Goal: Check status: Check status

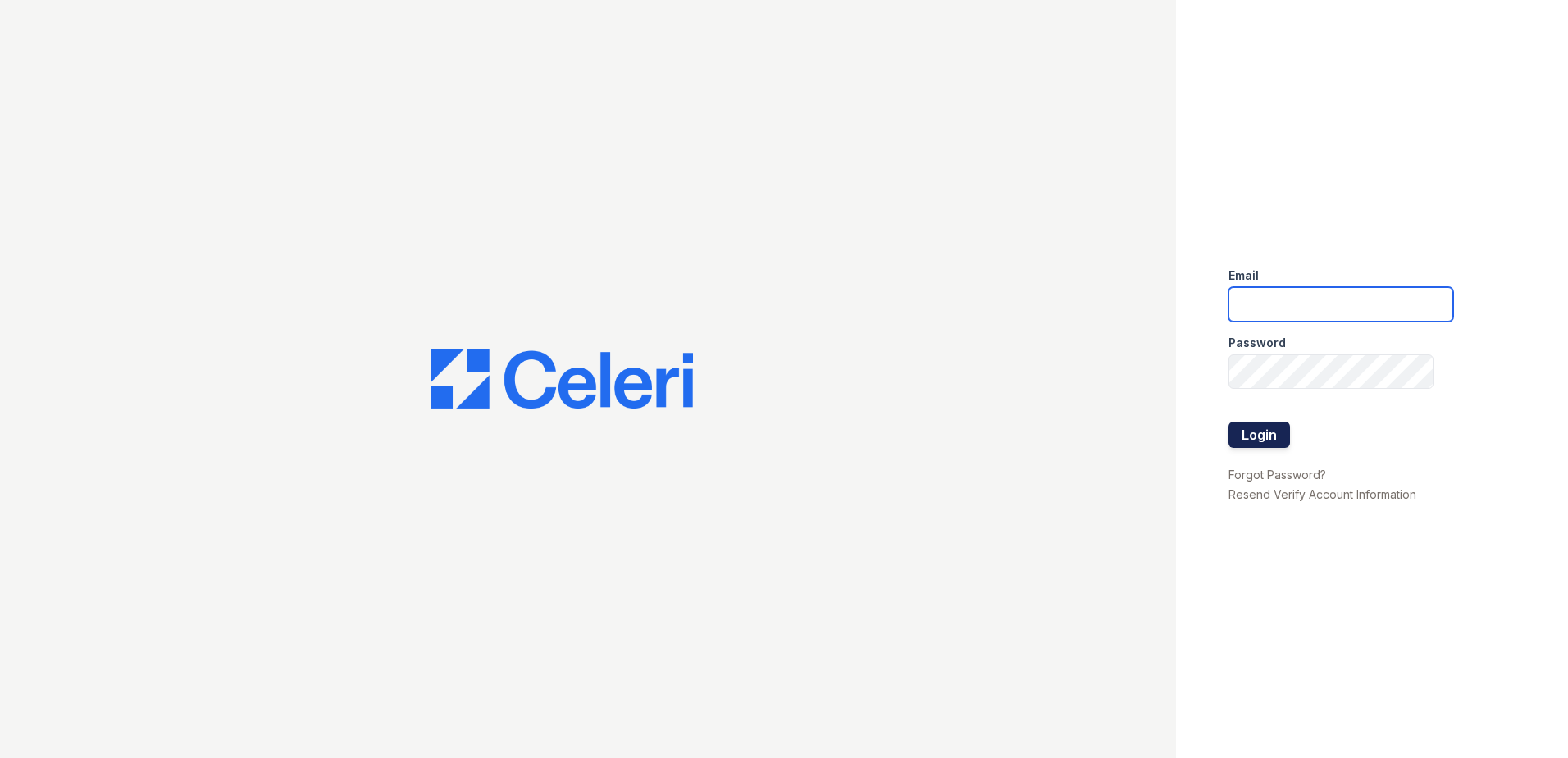
type input "tlambouths@trinity-pm.com"
click at [1266, 444] on button "Login" at bounding box center [1259, 434] width 61 height 26
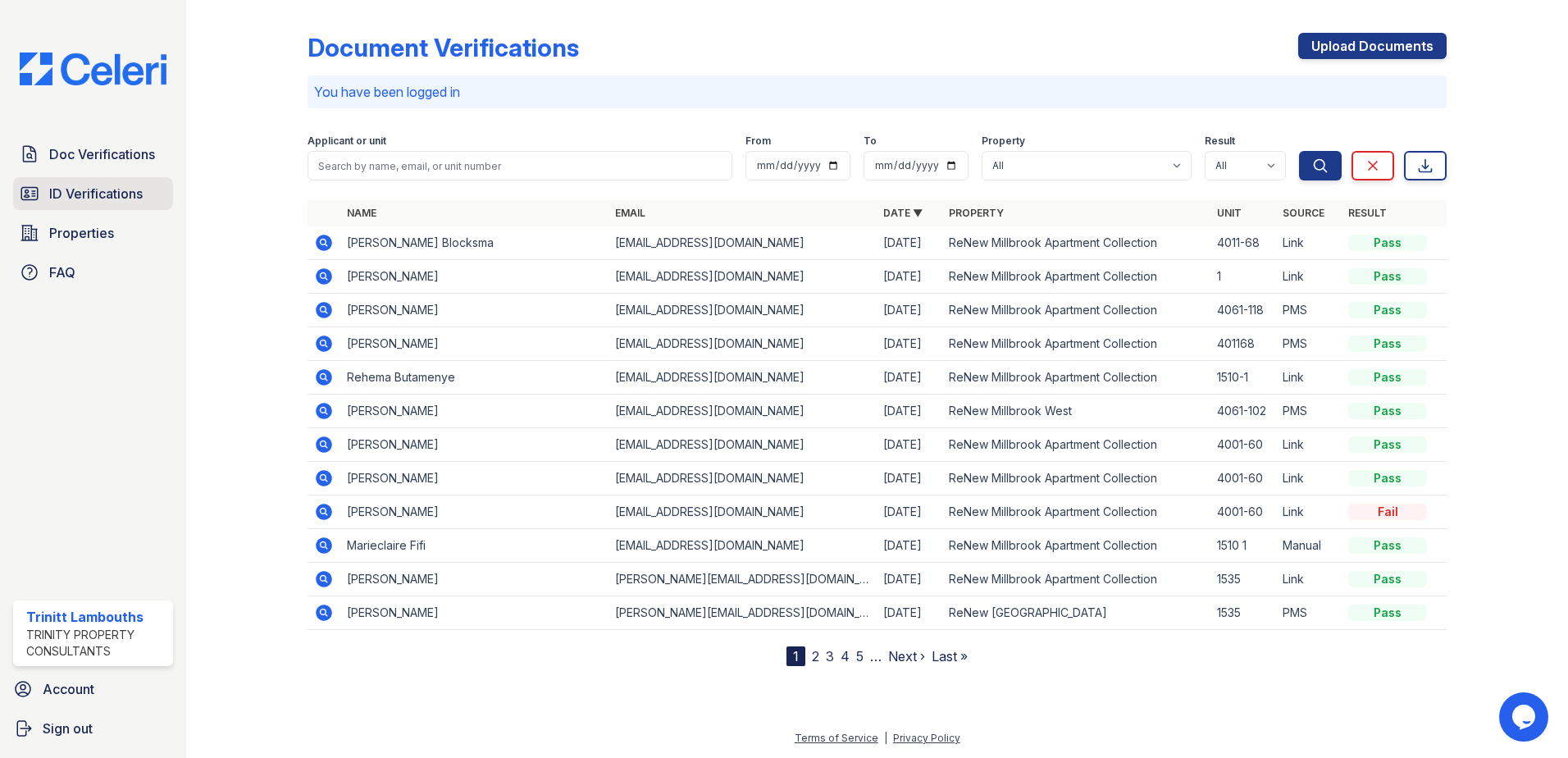
drag, startPoint x: 122, startPoint y: 199, endPoint x: 147, endPoint y: 185, distance: 28.7
click at [122, 199] on span "ID Verifications" at bounding box center [97, 193] width 94 height 20
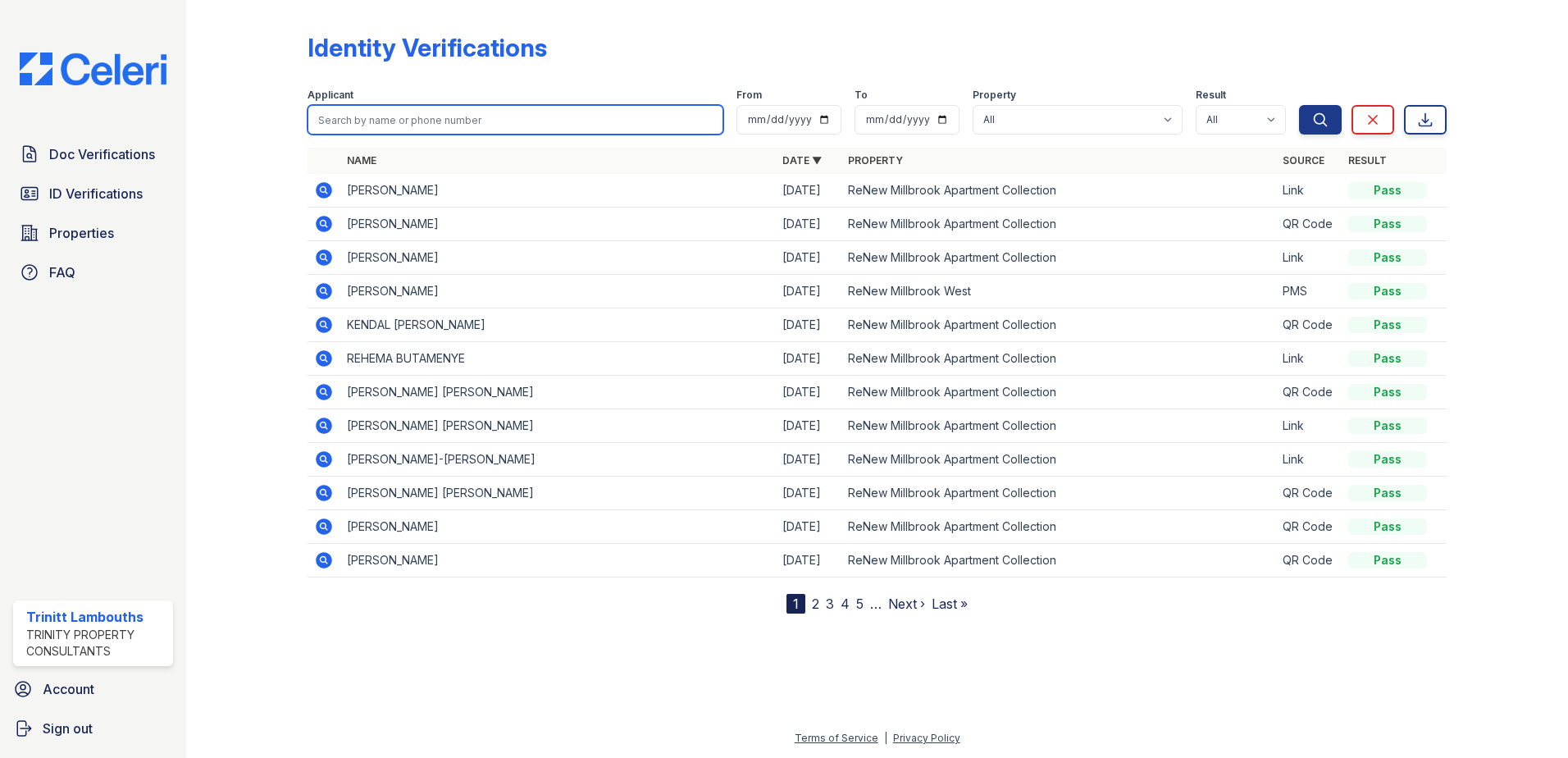
click at [358, 111] on input "search" at bounding box center [515, 119] width 416 height 30
type input "[PERSON_NAME]"
click at [1300, 105] on button "Search" at bounding box center [1321, 119] width 43 height 30
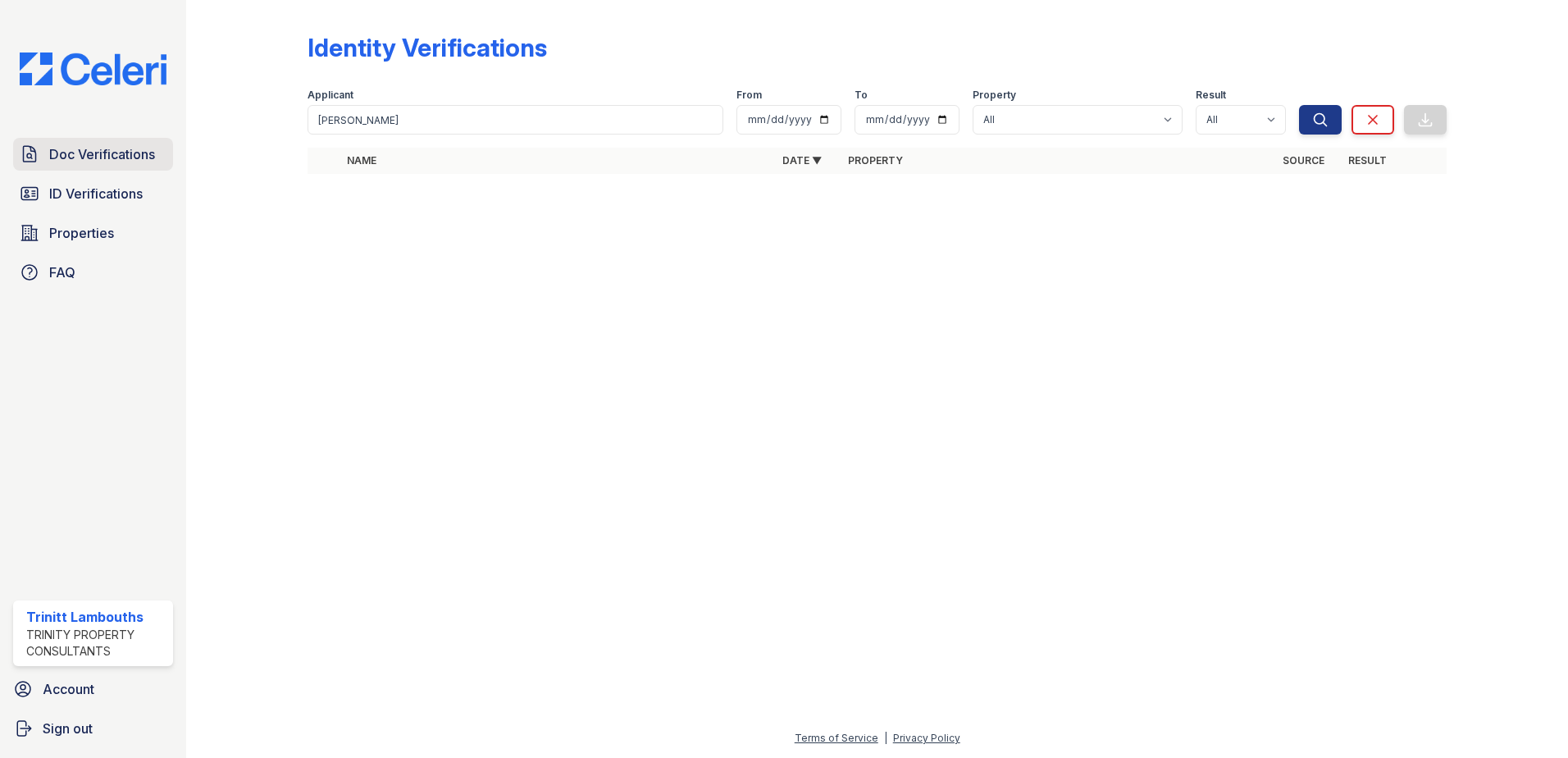
click at [117, 160] on span "Doc Verifications" at bounding box center [102, 154] width 106 height 20
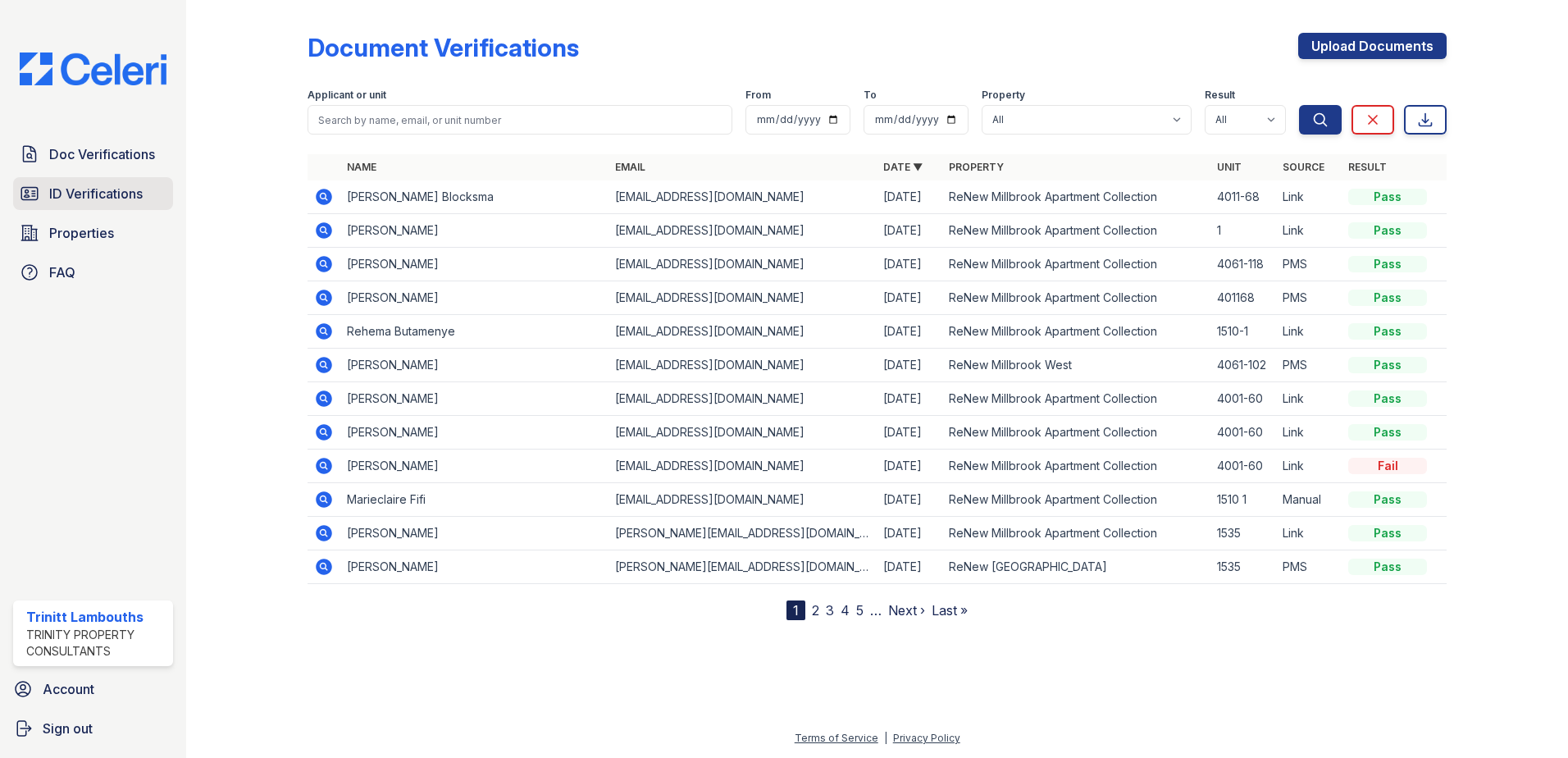
click at [112, 198] on span "ID Verifications" at bounding box center [97, 193] width 94 height 20
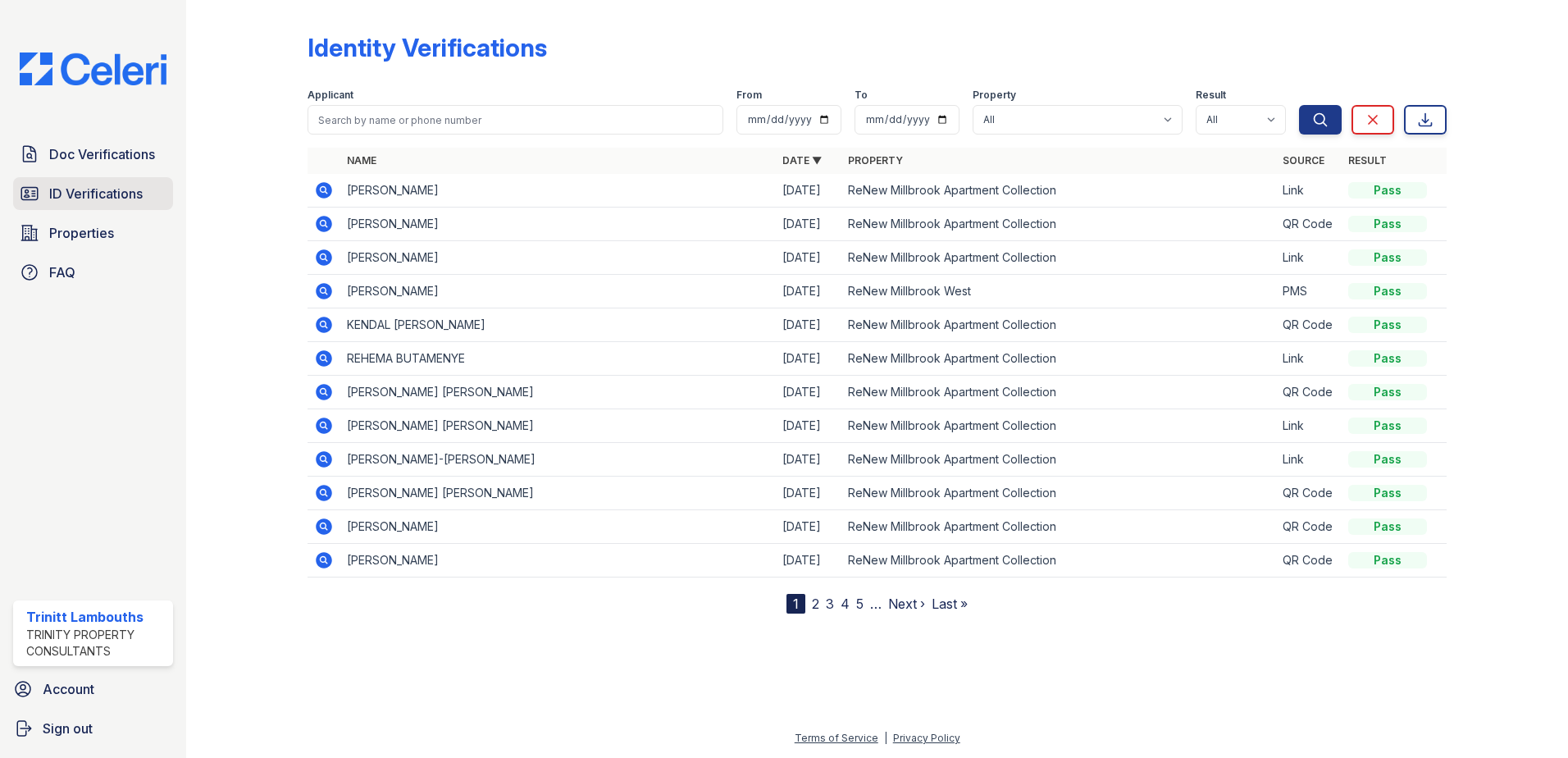
click at [112, 194] on span "ID Verifications" at bounding box center [97, 193] width 94 height 20
click at [407, 114] on input "search" at bounding box center [515, 119] width 416 height 30
type input "[PERSON_NAME]"
click at [1300, 105] on button "Search" at bounding box center [1321, 119] width 43 height 30
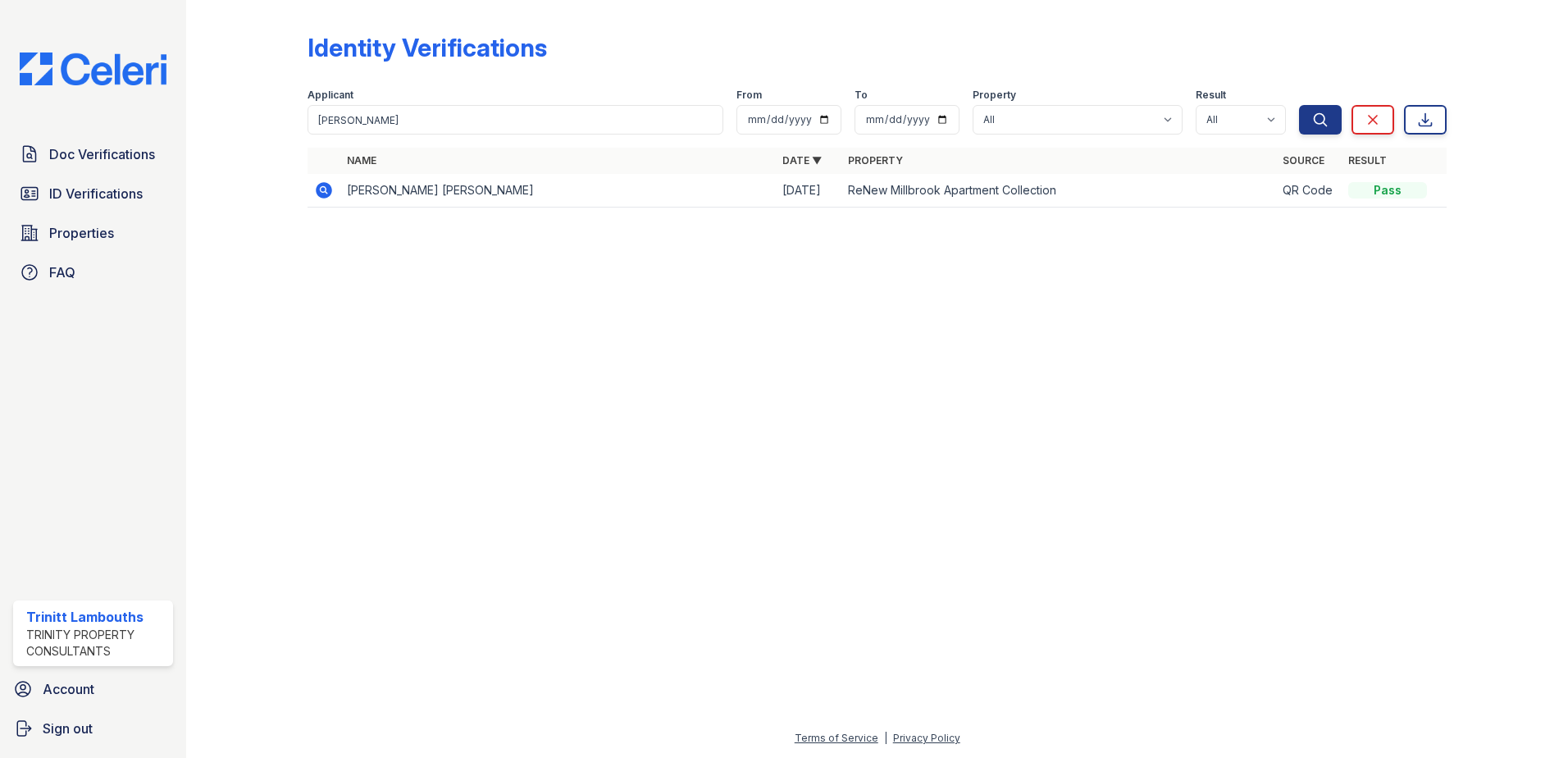
click at [324, 193] on icon at bounding box center [324, 190] width 16 height 16
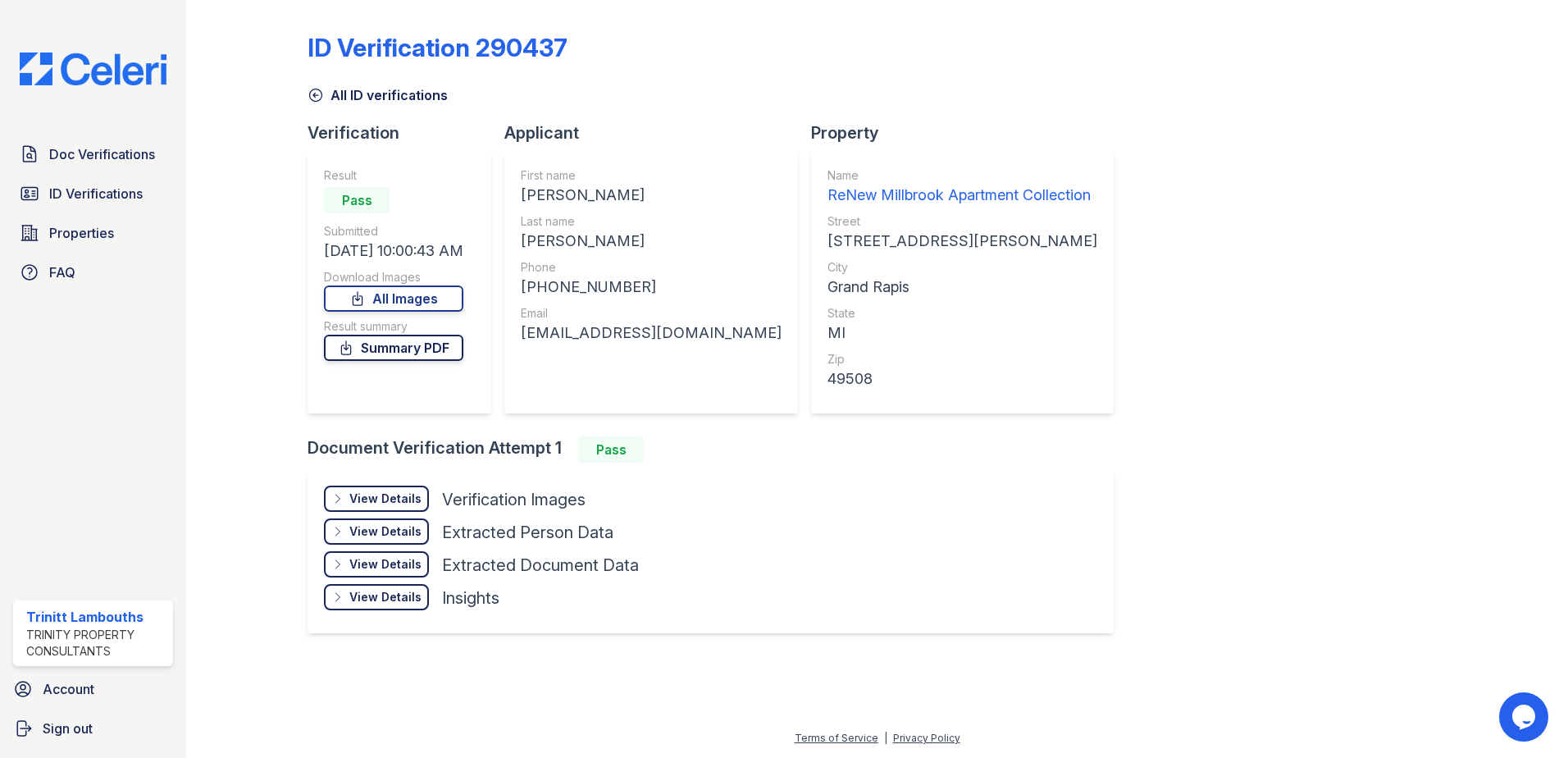
click at [354, 346] on icon at bounding box center [346, 347] width 16 height 16
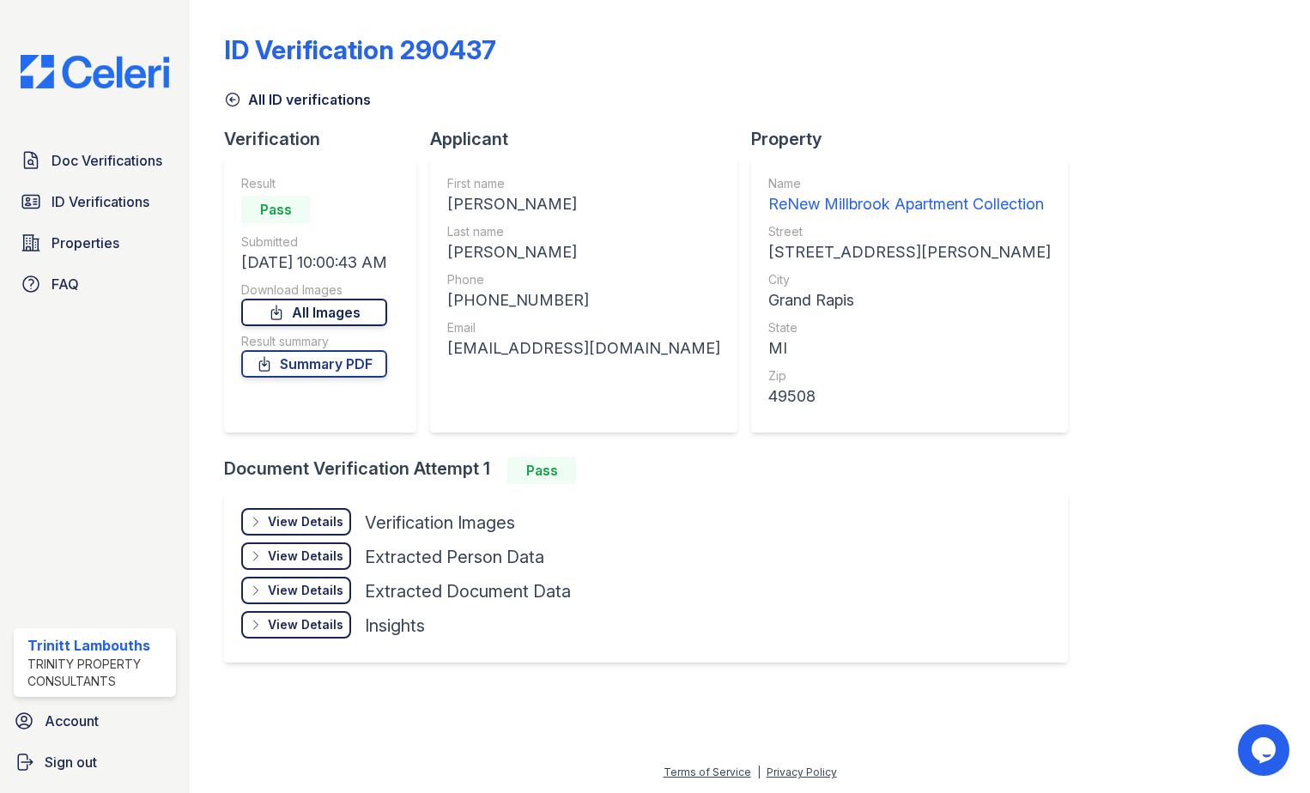
click at [312, 308] on link "All Images" at bounding box center [314, 312] width 146 height 27
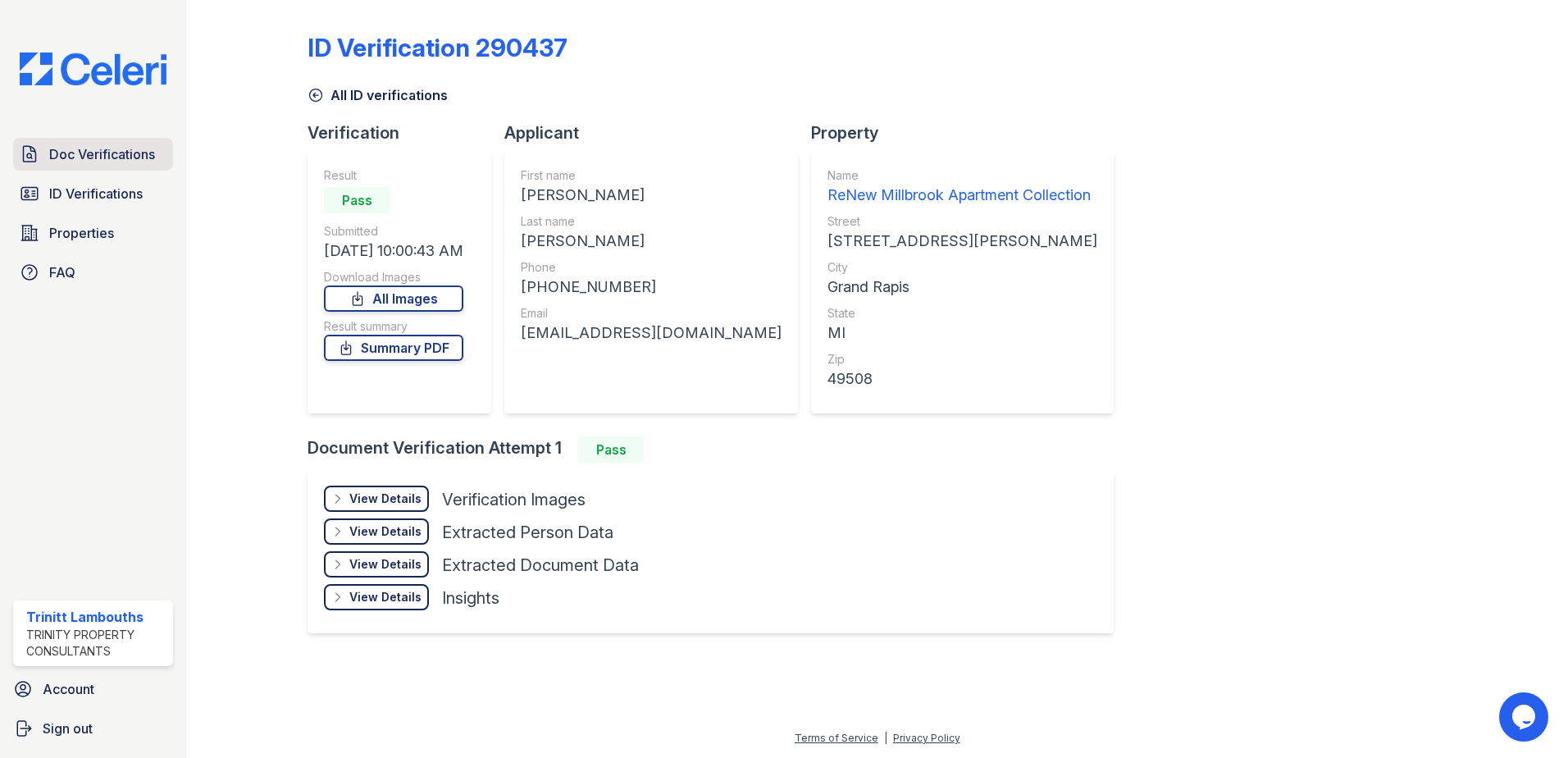
click at [97, 159] on span "Doc Verifications" at bounding box center [102, 154] width 106 height 20
